Goal: Navigation & Orientation: Find specific page/section

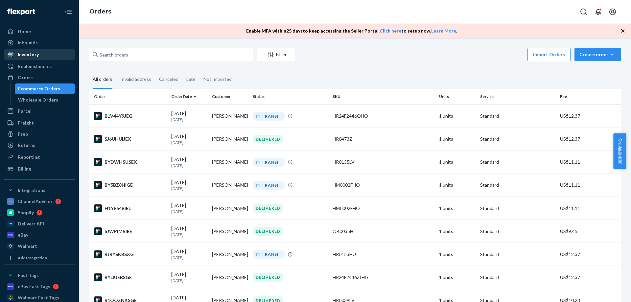
click at [33, 50] on div "Inventory" at bounding box center [40, 54] width 70 height 9
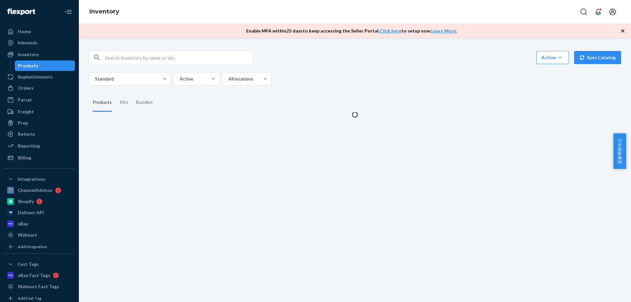
drag, startPoint x: 37, startPoint y: 91, endPoint x: 76, endPoint y: 97, distance: 38.7
click at [37, 91] on div "Orders" at bounding box center [40, 88] width 70 height 9
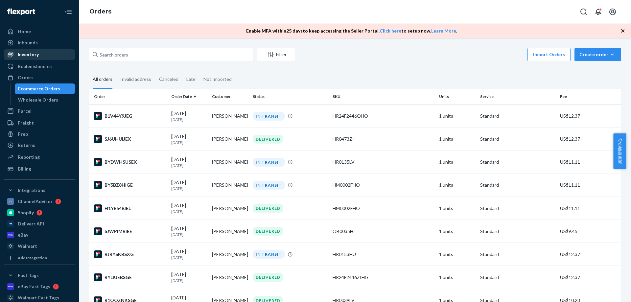
click at [37, 56] on div "Inventory" at bounding box center [28, 54] width 21 height 7
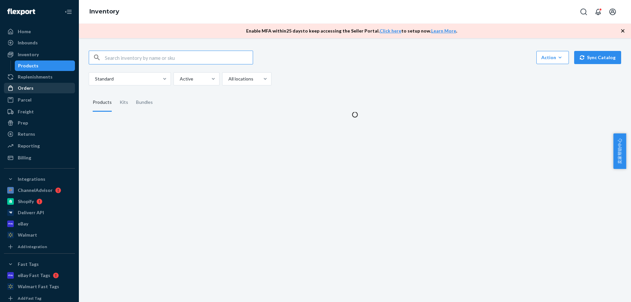
click at [27, 88] on div "Orders" at bounding box center [26, 88] width 16 height 7
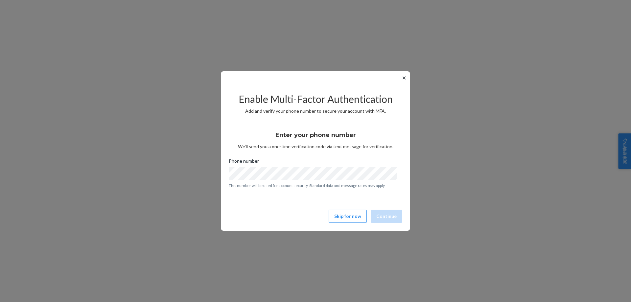
scroll to position [43, 0]
click at [371, 209] on div "✕ Enable Multi-Factor Authentication Add and verify your phone number to secure…" at bounding box center [315, 150] width 189 height 159
click at [341, 212] on button "Skip for now" at bounding box center [348, 216] width 38 height 13
